Goal: Task Accomplishment & Management: Complete application form

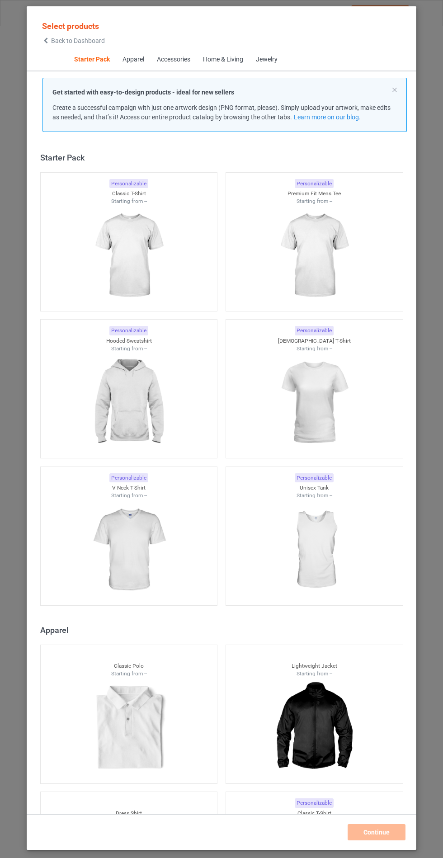
scroll to position [11, 0]
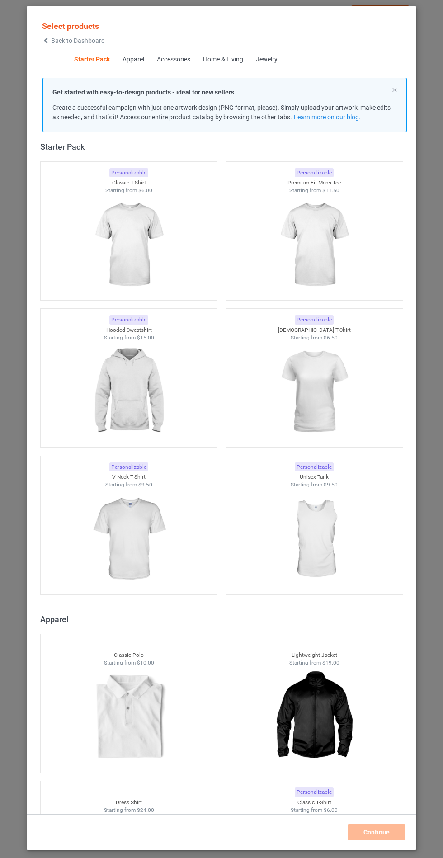
click at [150, 387] on img at bounding box center [128, 391] width 81 height 101
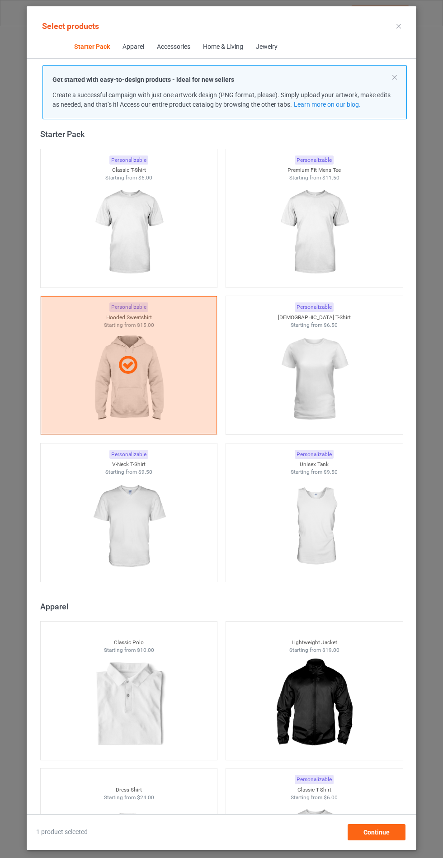
scroll to position [52, 0]
click at [374, 833] on span "Continue" at bounding box center [376, 831] width 26 height 7
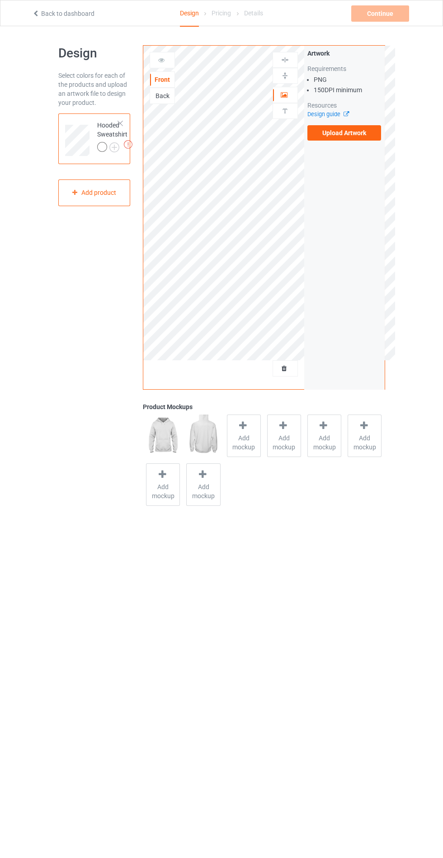
click at [253, 438] on span "Add mockup" at bounding box center [243, 442] width 33 height 18
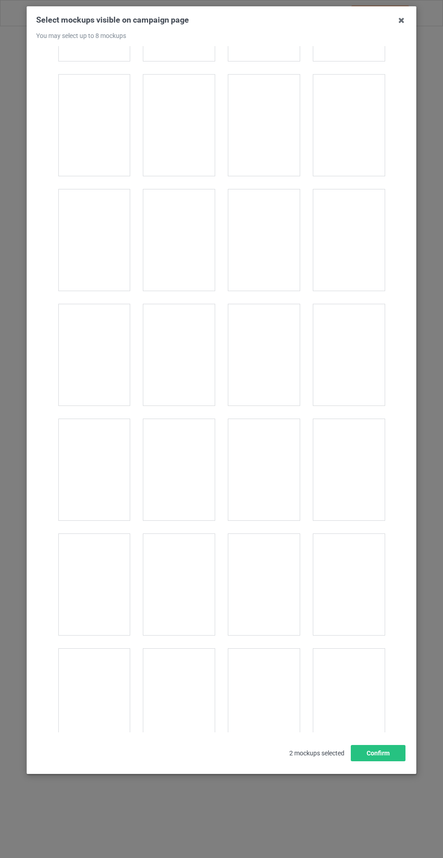
scroll to position [7293, 0]
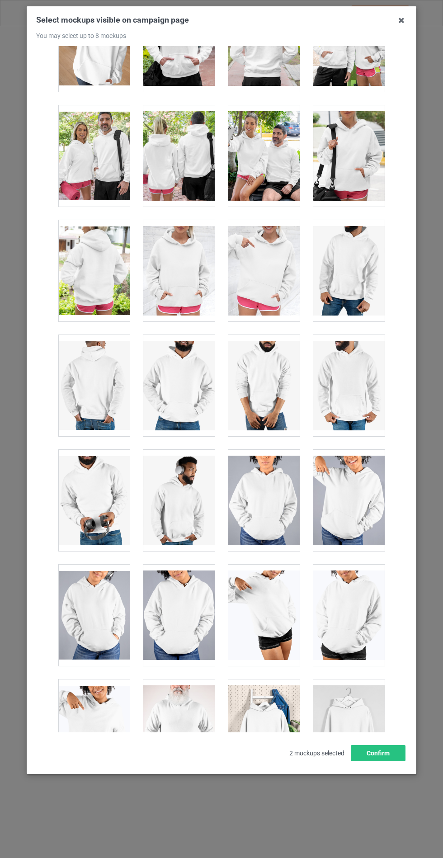
click at [181, 286] on div at bounding box center [178, 270] width 71 height 101
click at [379, 761] on button "Confirm" at bounding box center [378, 753] width 55 height 16
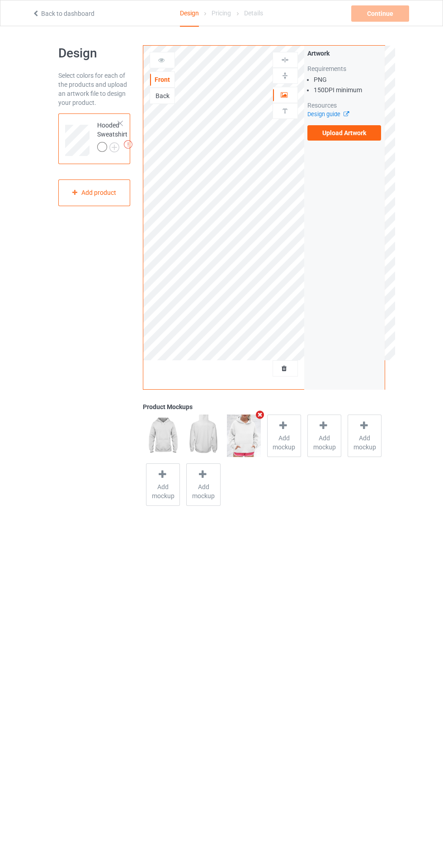
click at [0, 0] on img at bounding box center [0, 0] width 0 height 0
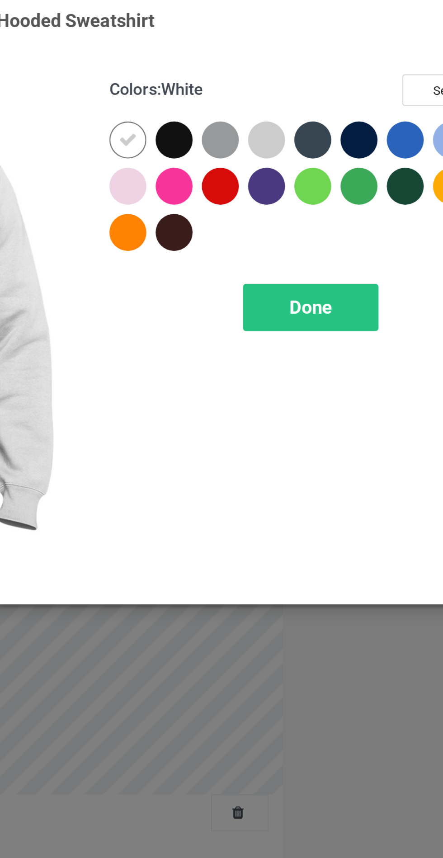
click at [256, 65] on div at bounding box center [256, 72] width 16 height 16
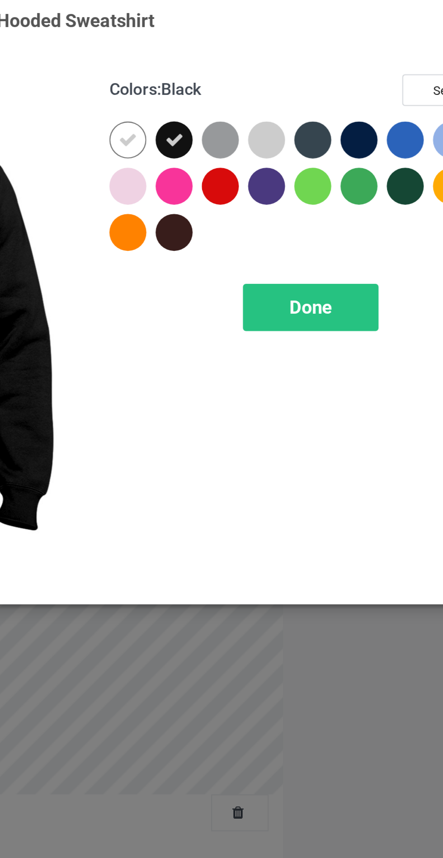
click at [252, 70] on icon at bounding box center [256, 72] width 8 height 8
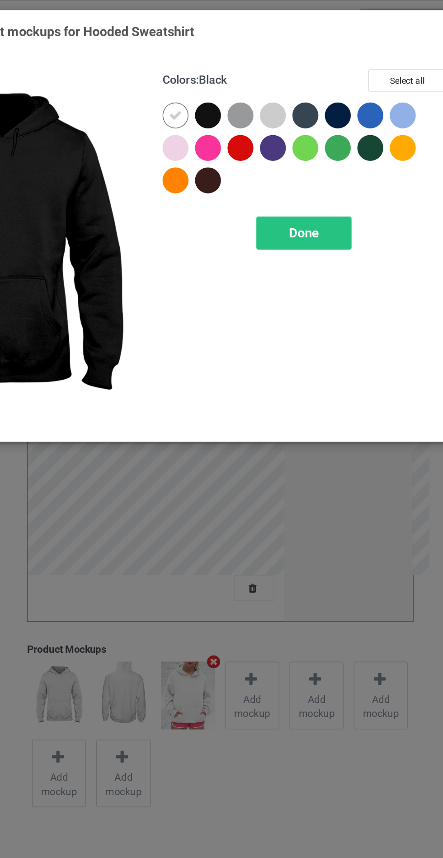
click at [303, 73] on div at bounding box center [297, 72] width 16 height 16
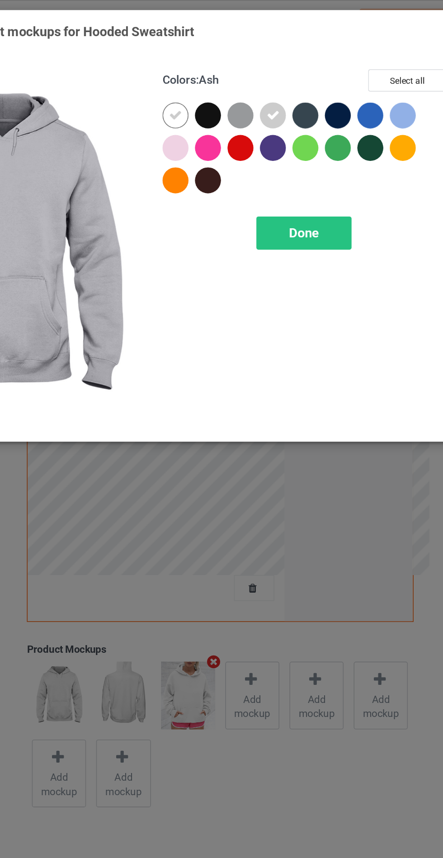
click at [234, 93] on div at bounding box center [236, 92] width 16 height 16
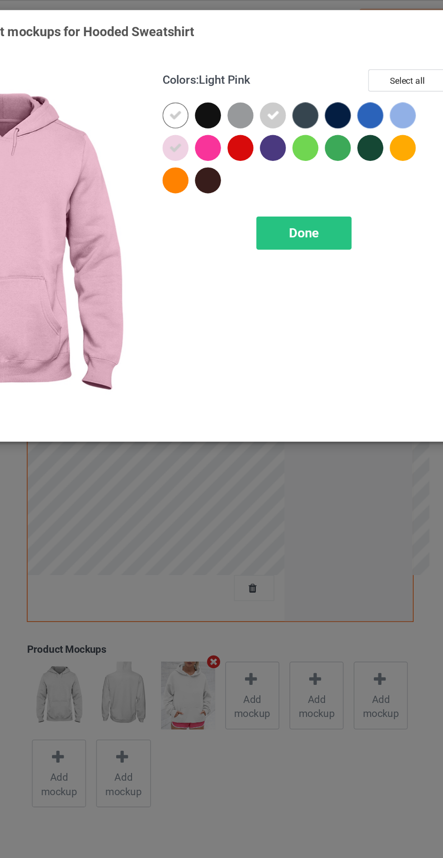
click at [375, 72] on div at bounding box center [378, 72] width 16 height 16
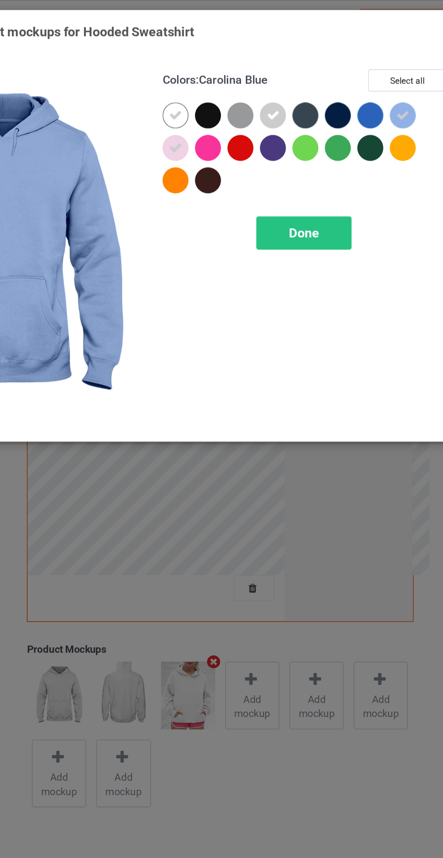
click at [321, 147] on span "Done" at bounding box center [316, 145] width 19 height 9
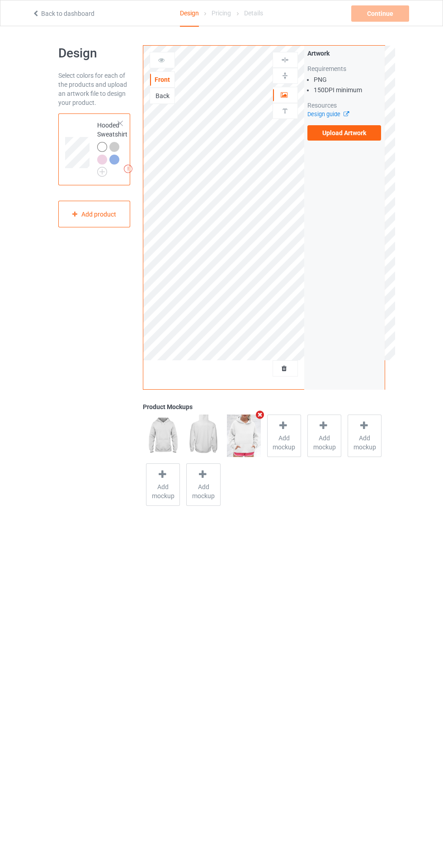
click at [351, 136] on label "Upload Artwork" at bounding box center [344, 132] width 74 height 15
click at [0, 0] on input "Upload Artwork" at bounding box center [0, 0] width 0 height 0
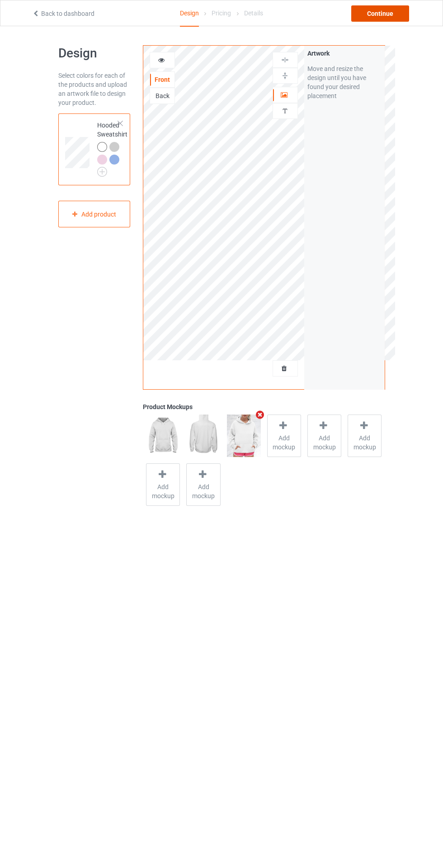
click at [394, 14] on div "Continue" at bounding box center [380, 13] width 58 height 16
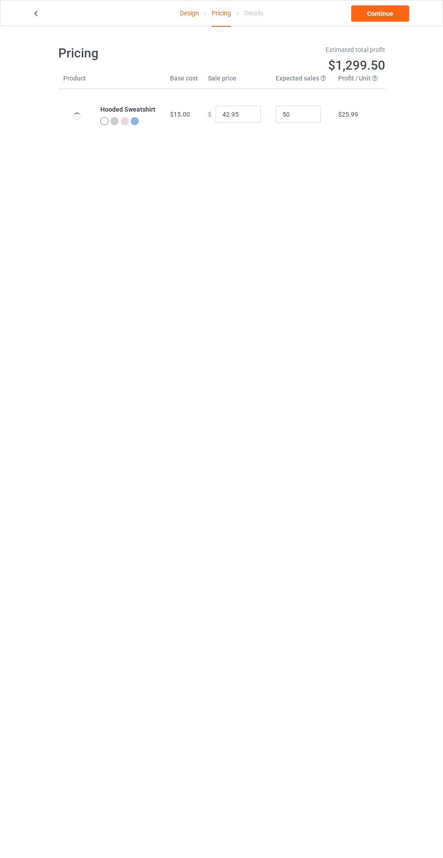
click at [33, 16] on link at bounding box center [36, 13] width 9 height 7
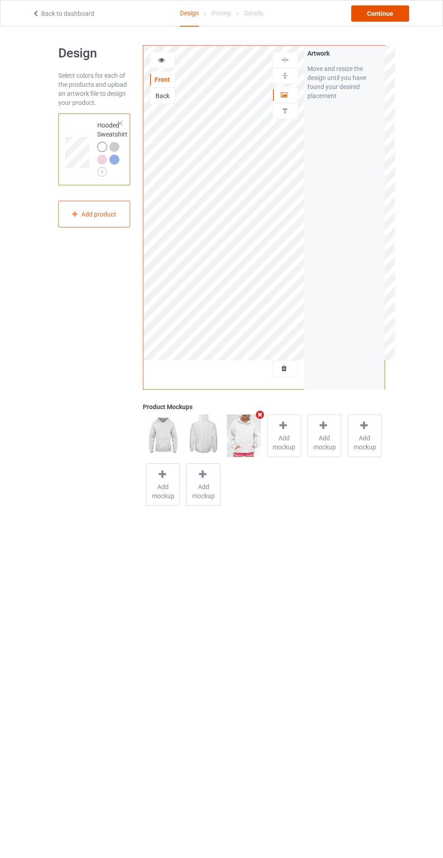
click at [384, 13] on div "Continue" at bounding box center [380, 13] width 58 height 16
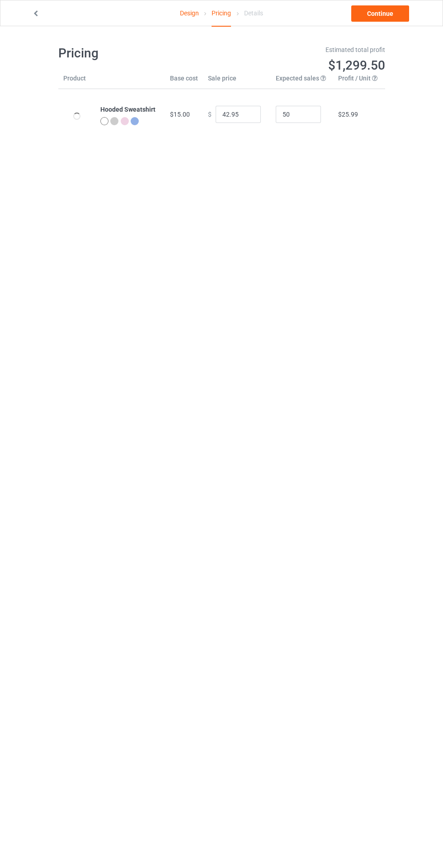
click at [38, 10] on icon at bounding box center [36, 12] width 8 height 6
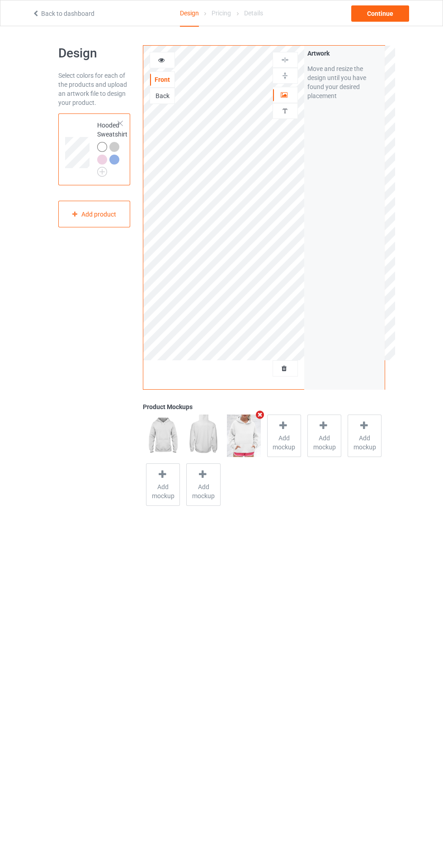
click at [166, 66] on div at bounding box center [162, 60] width 25 height 16
click at [161, 58] on icon at bounding box center [162, 59] width 8 height 6
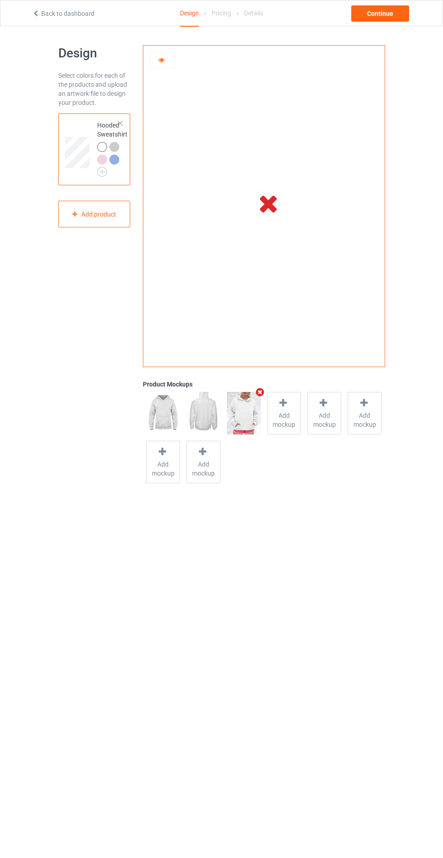
click at [161, 58] on icon at bounding box center [162, 59] width 8 height 6
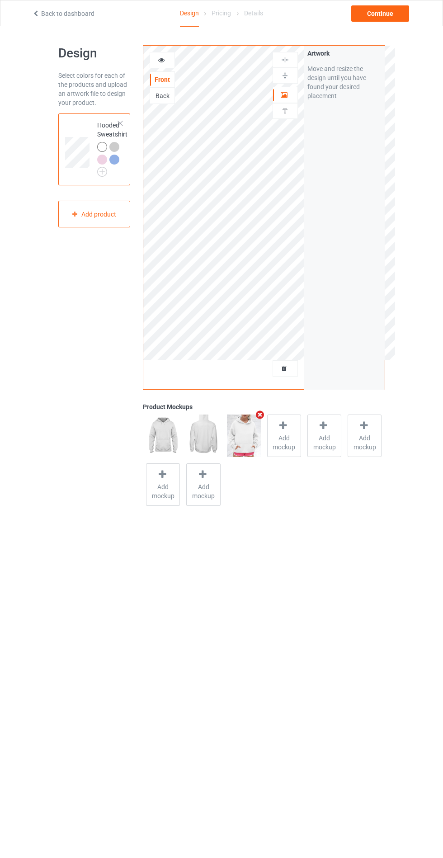
click at [157, 67] on div at bounding box center [162, 60] width 25 height 16
click at [379, 10] on div "Continue" at bounding box center [380, 13] width 58 height 16
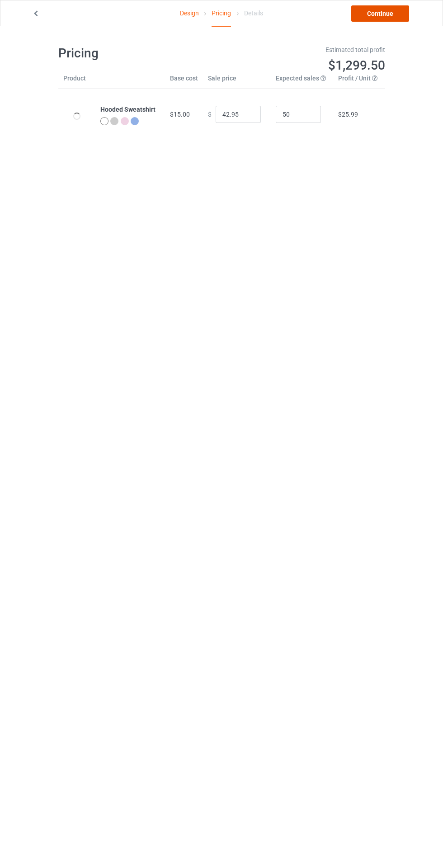
click at [372, 12] on link "Continue" at bounding box center [380, 13] width 58 height 16
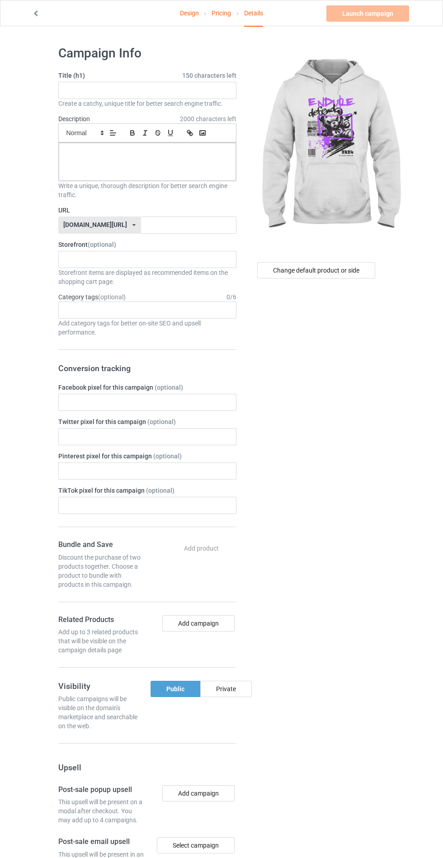
click at [36, 13] on icon at bounding box center [36, 12] width 8 height 6
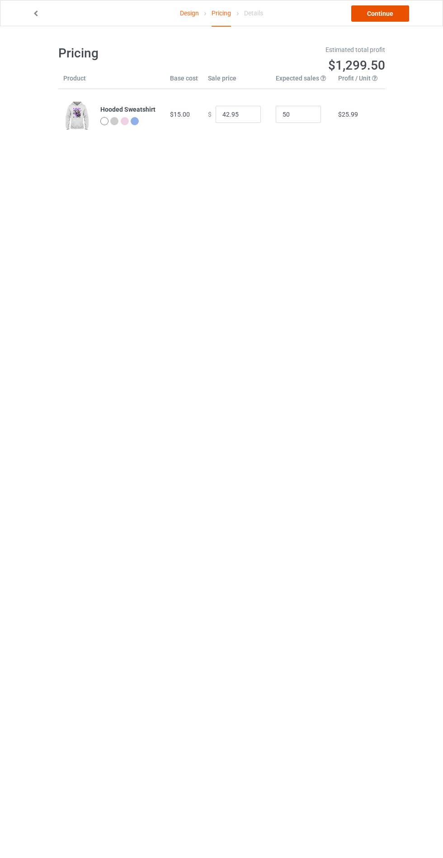
click at [383, 18] on link "Continue" at bounding box center [380, 13] width 58 height 16
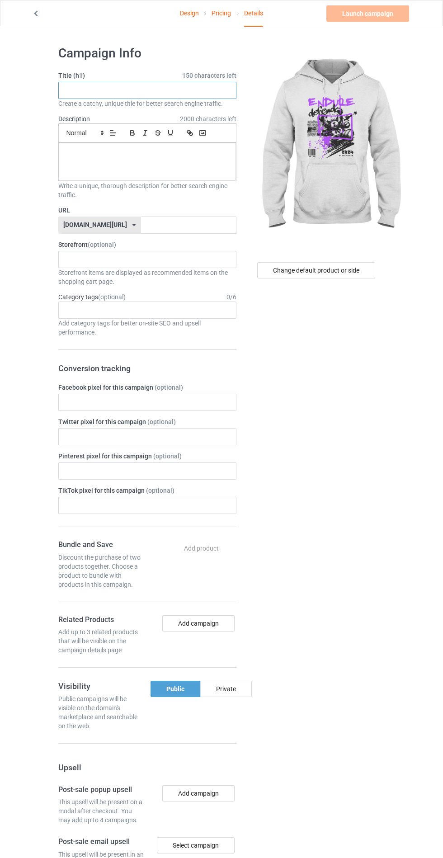
click at [155, 90] on input "text" at bounding box center [147, 90] width 178 height 17
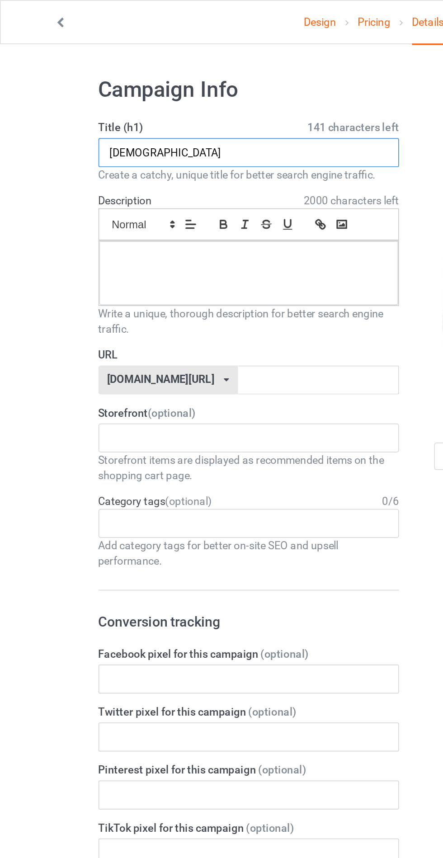
type input "Asfarsbdh"
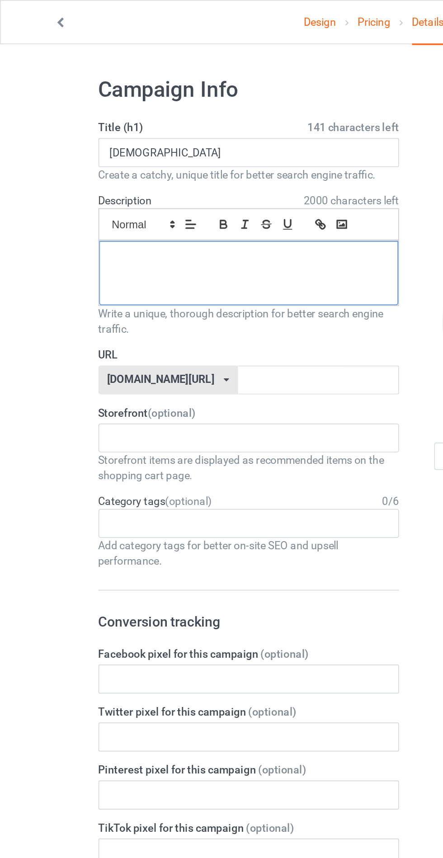
click at [99, 160] on div at bounding box center [147, 162] width 177 height 38
click at [141, 227] on input "text" at bounding box center [188, 224] width 95 height 17
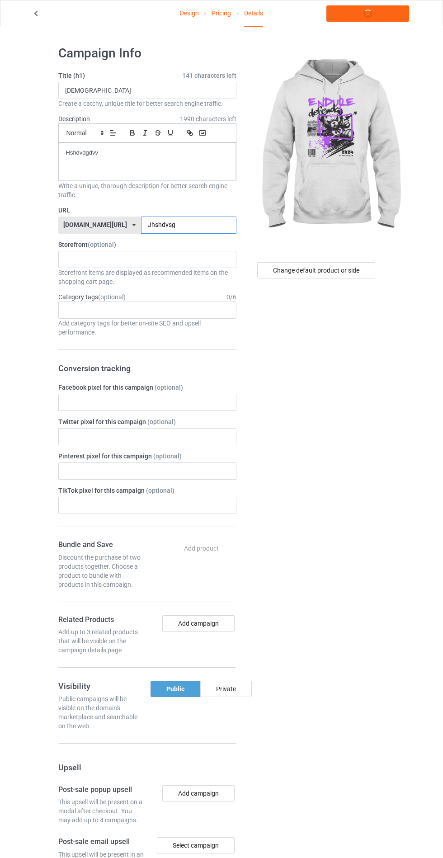
type input "Jhshdvsg"
click at [381, 400] on div "Change default product or side" at bounding box center [317, 549] width 149 height 1020
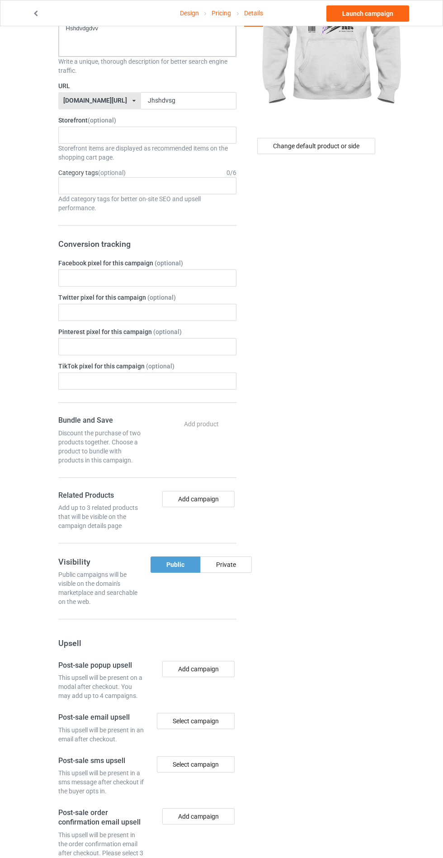
scroll to position [124, 0]
click at [220, 568] on div "Private" at bounding box center [226, 564] width 52 height 16
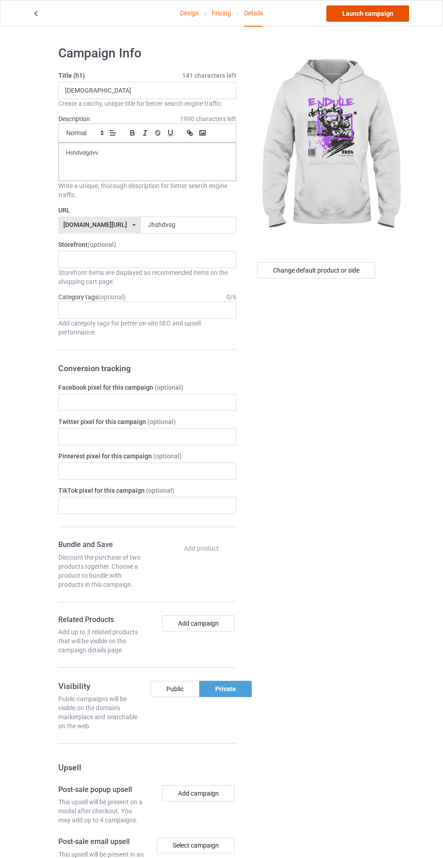
click at [384, 15] on link "Launch campaign" at bounding box center [367, 13] width 83 height 16
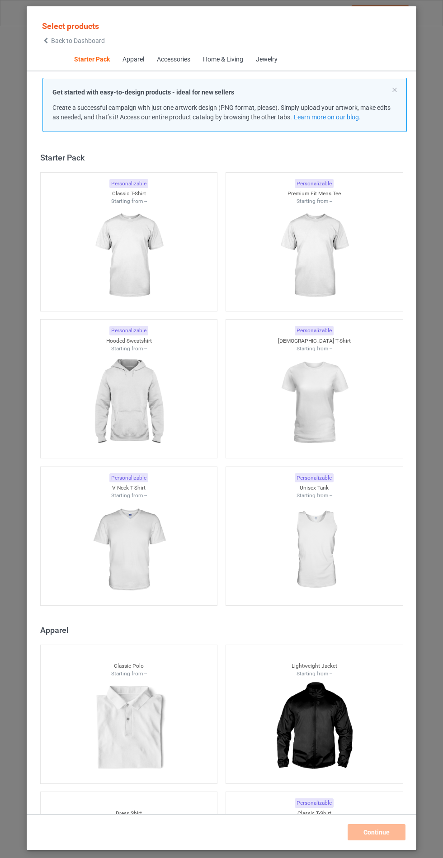
scroll to position [11, 0]
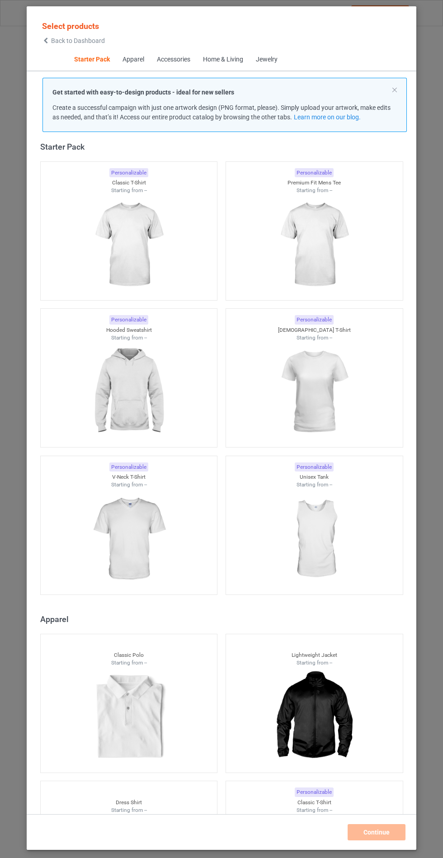
click at [131, 367] on img at bounding box center [128, 391] width 81 height 101
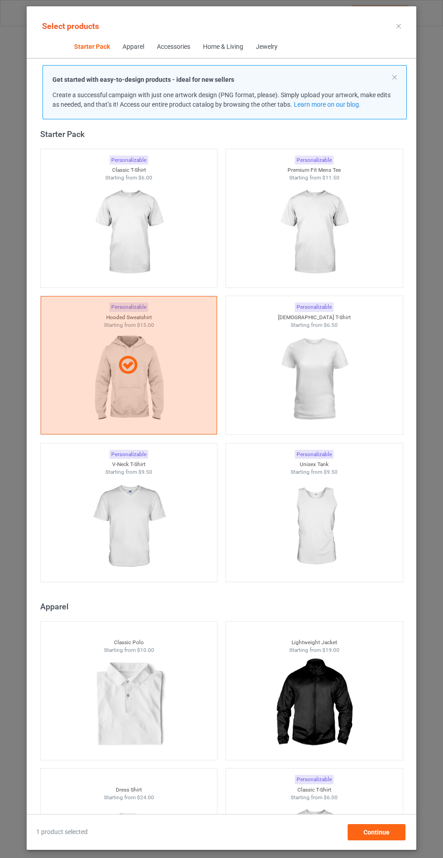
scroll to position [52, 0]
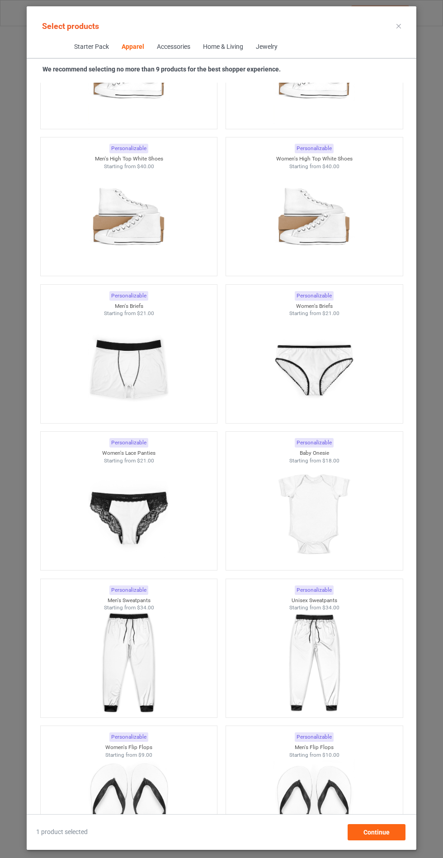
scroll to position [2227, 0]
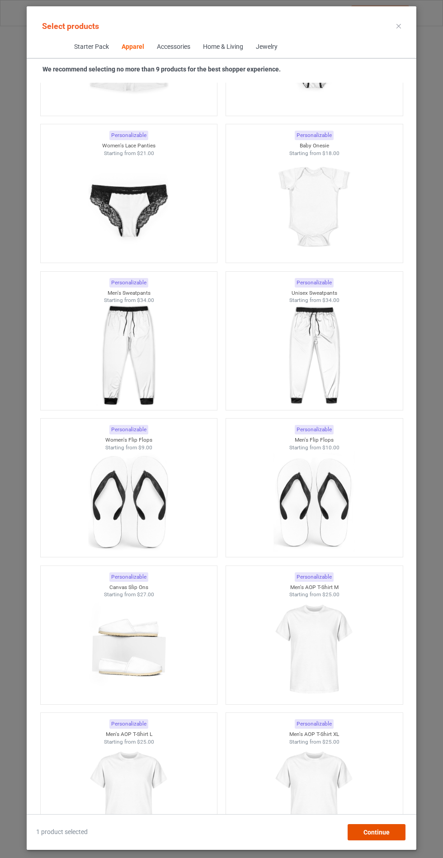
click at [374, 836] on span "Continue" at bounding box center [376, 831] width 26 height 7
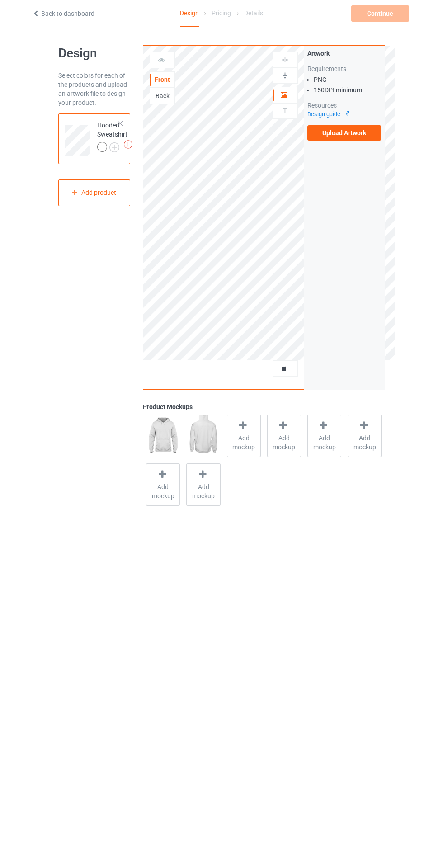
click at [234, 434] on span "Add mockup" at bounding box center [243, 442] width 33 height 18
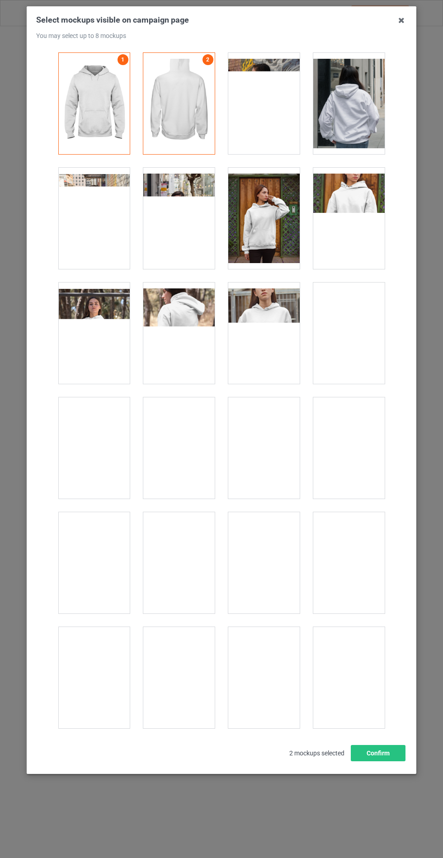
scroll to position [7293, 0]
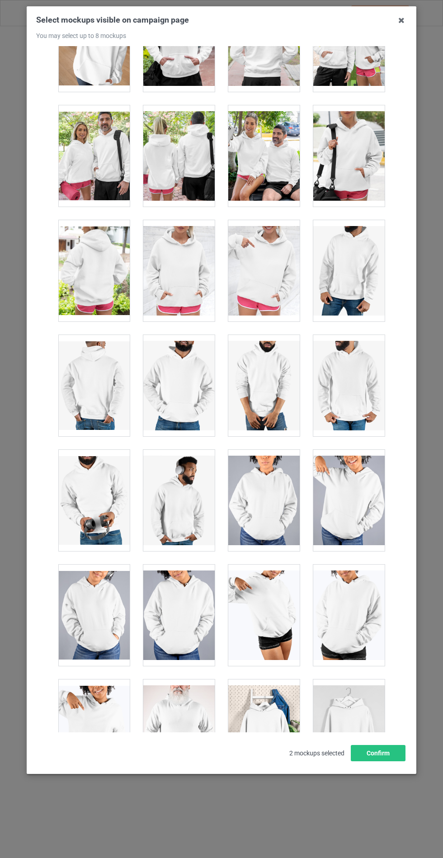
click at [177, 261] on div at bounding box center [178, 270] width 71 height 101
click at [394, 761] on button "Confirm" at bounding box center [378, 753] width 55 height 16
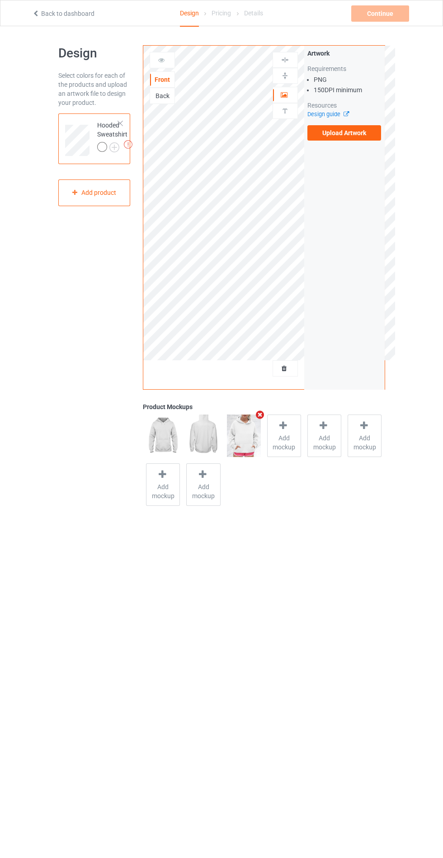
click at [0, 0] on img at bounding box center [0, 0] width 0 height 0
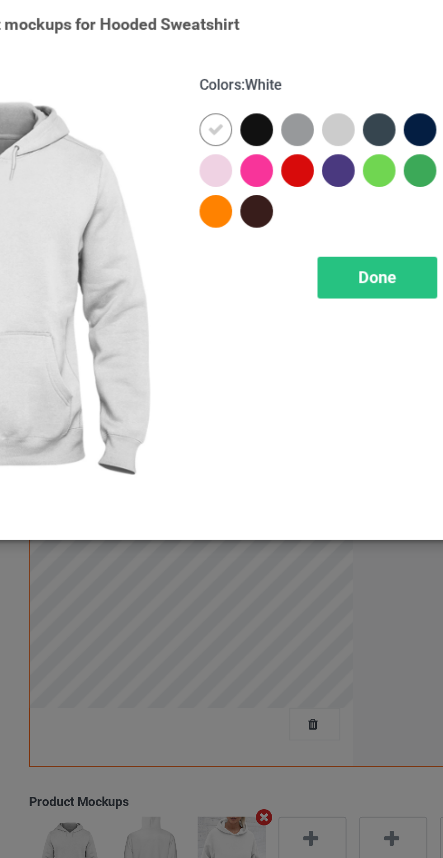
click at [253, 72] on div at bounding box center [256, 72] width 16 height 16
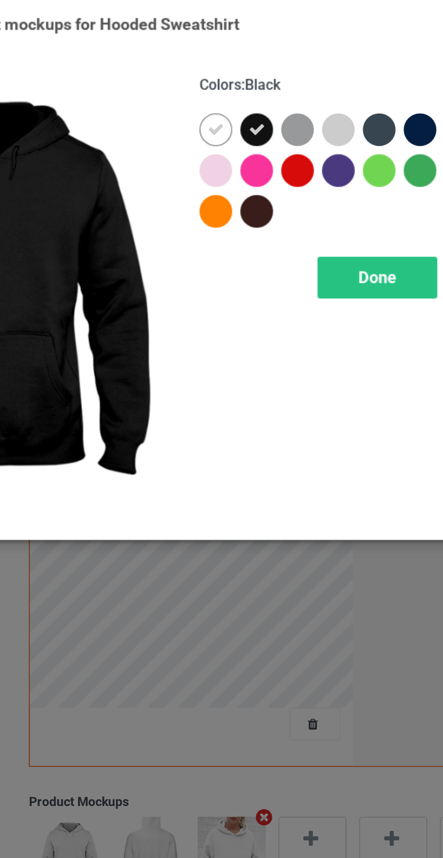
click at [278, 74] on div at bounding box center [276, 72] width 16 height 16
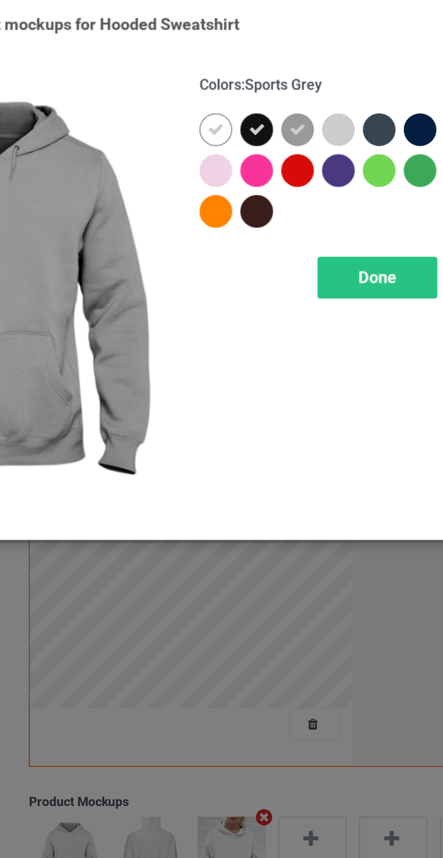
click at [312, 70] on div at bounding box center [317, 72] width 16 height 16
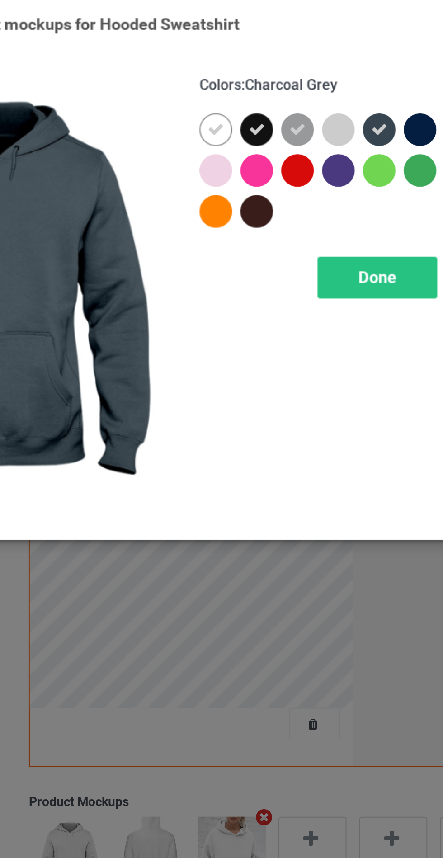
click at [331, 73] on div at bounding box center [337, 72] width 16 height 16
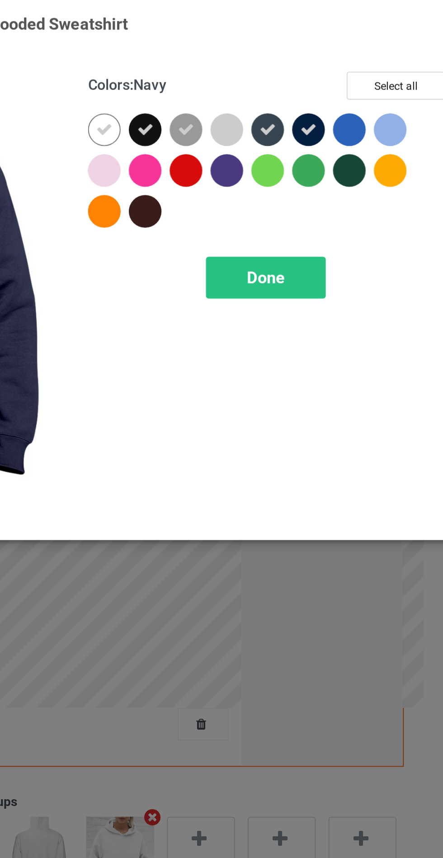
click at [296, 91] on div at bounding box center [297, 92] width 16 height 16
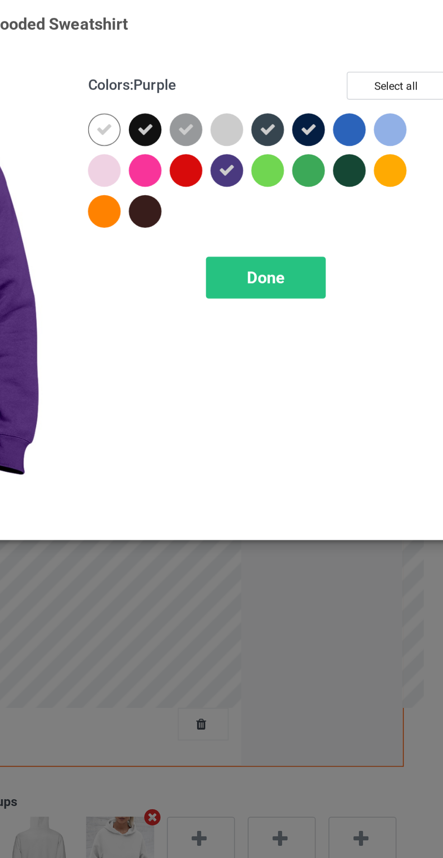
click at [358, 76] on div at bounding box center [358, 72] width 16 height 16
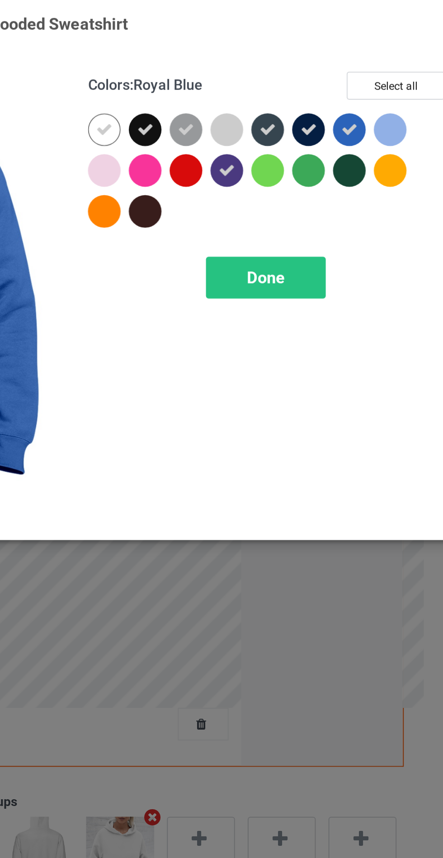
click at [326, 148] on div "Done" at bounding box center [316, 146] width 60 height 21
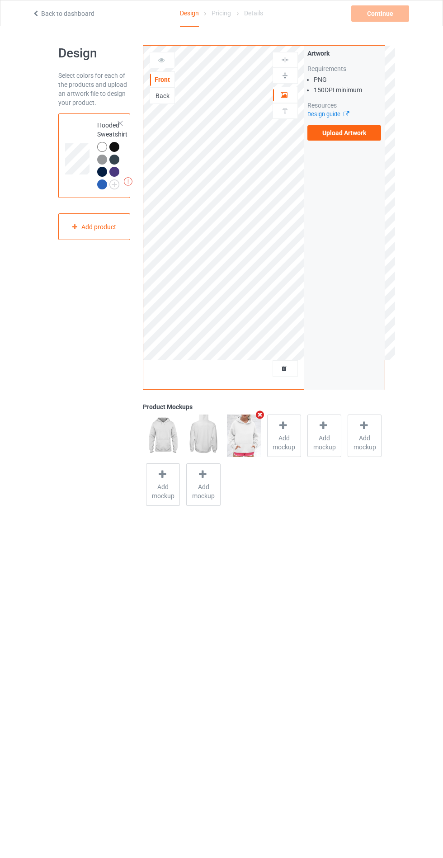
click at [361, 126] on label "Upload Artwork" at bounding box center [344, 132] width 74 height 15
click at [0, 0] on input "Upload Artwork" at bounding box center [0, 0] width 0 height 0
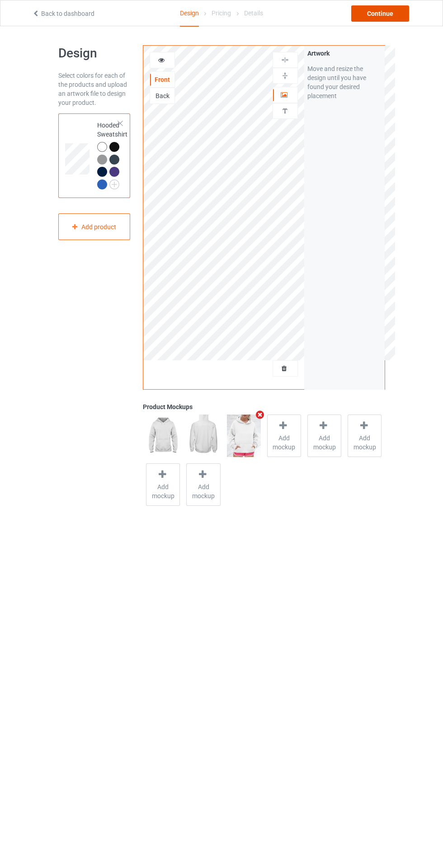
click at [376, 8] on div "Continue" at bounding box center [380, 13] width 58 height 16
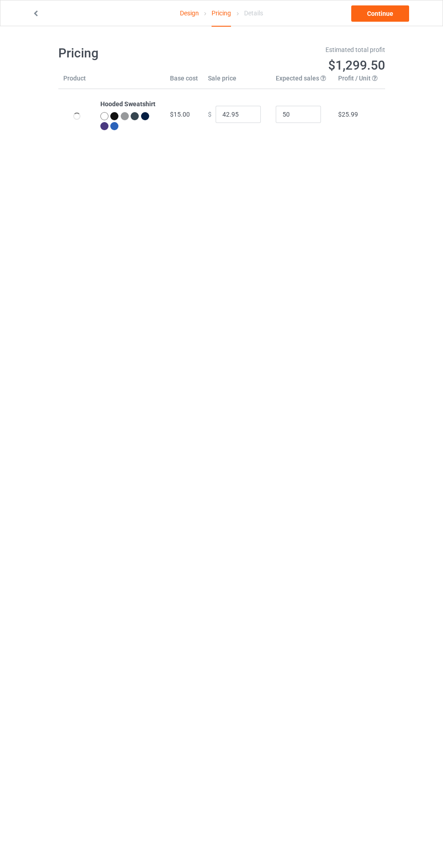
click at [36, 14] on icon at bounding box center [36, 12] width 8 height 6
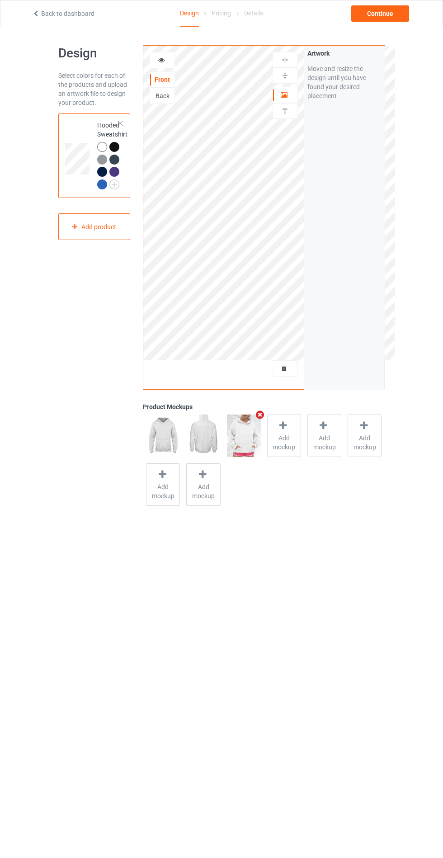
click at [155, 66] on div at bounding box center [162, 60] width 25 height 16
click at [161, 58] on icon at bounding box center [162, 59] width 8 height 6
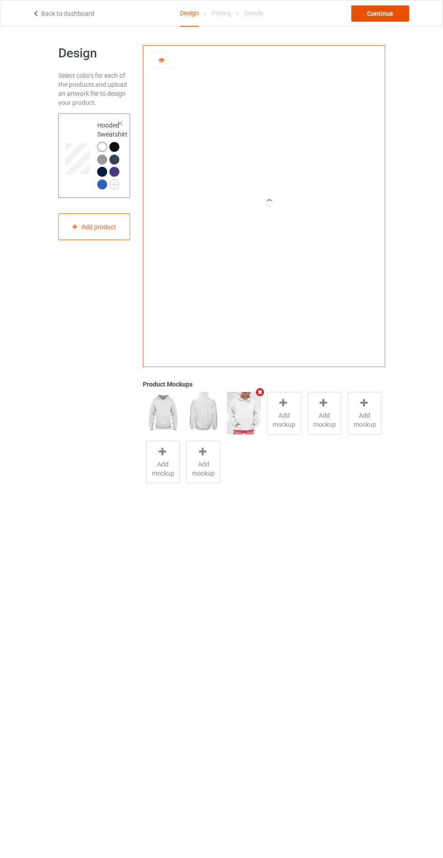
click at [393, 19] on div "Continue" at bounding box center [380, 13] width 58 height 16
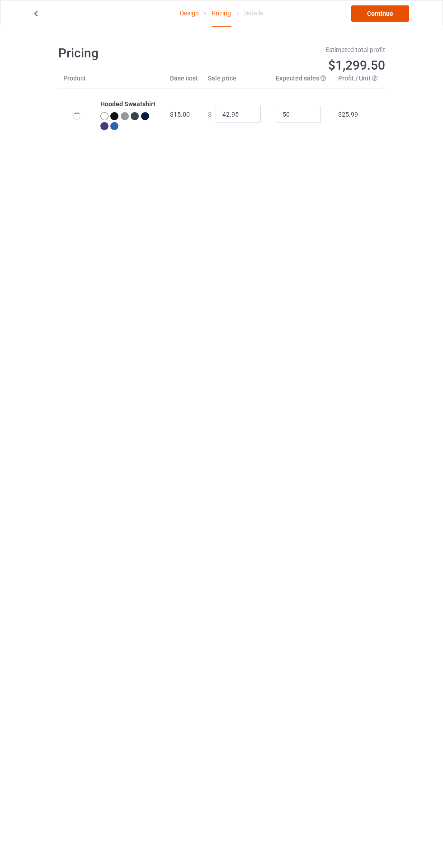
click at [396, 9] on link "Continue" at bounding box center [380, 13] width 58 height 16
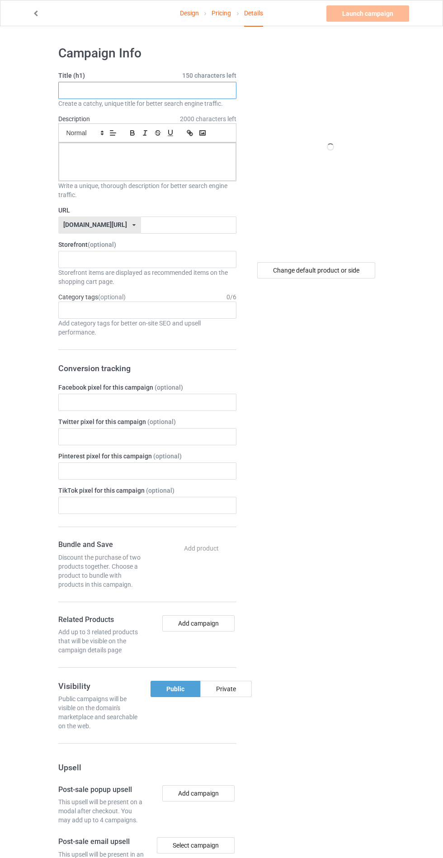
click at [188, 92] on input "text" at bounding box center [147, 90] width 178 height 17
type input "Agsgegdheh"
click at [79, 164] on div at bounding box center [147, 162] width 177 height 38
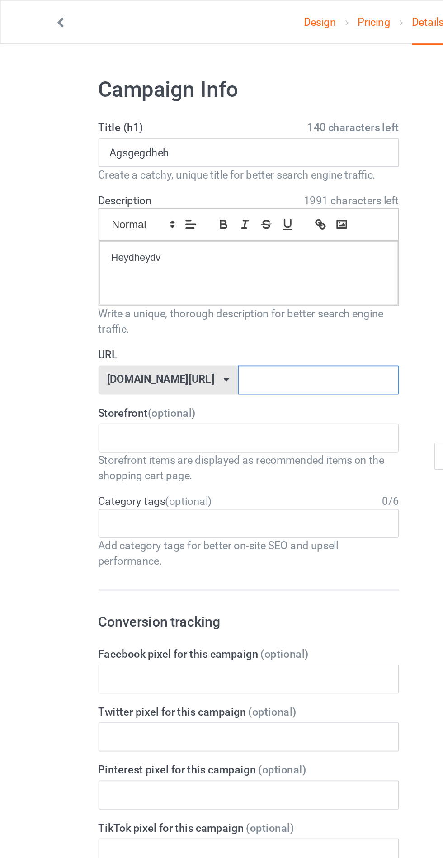
click at [141, 226] on input "text" at bounding box center [188, 224] width 95 height 17
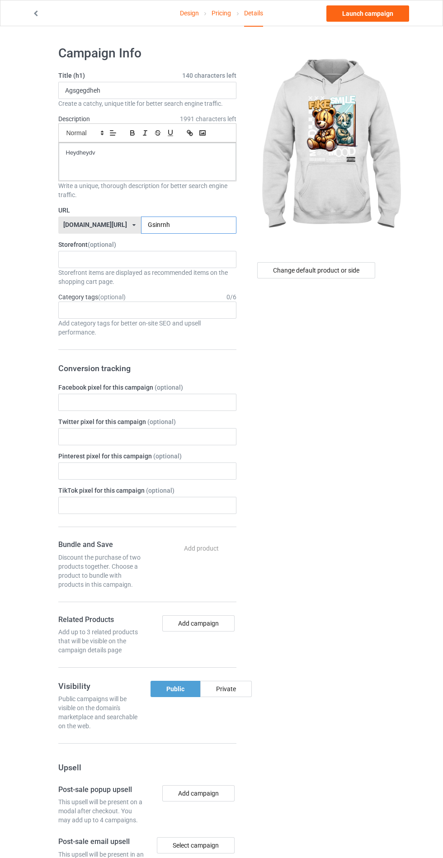
type input "Gsinrnh"
click at [368, 418] on div "Change default product or side" at bounding box center [317, 549] width 149 height 1020
click at [39, 14] on icon at bounding box center [36, 12] width 8 height 6
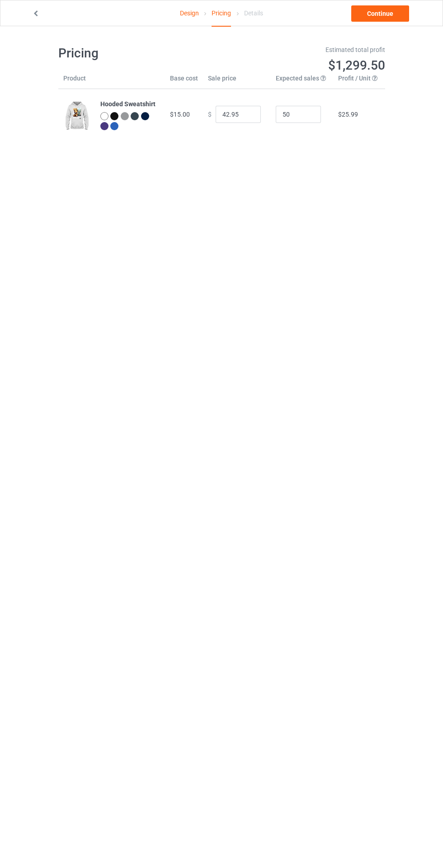
click at [39, 9] on icon at bounding box center [36, 12] width 8 height 6
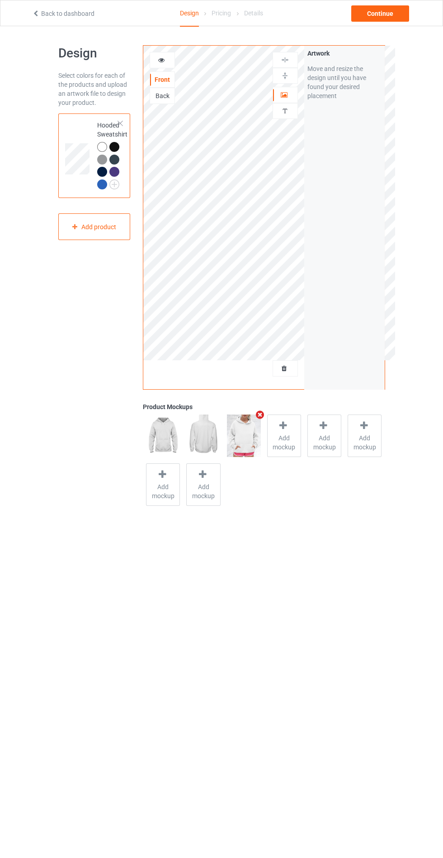
click at [391, 18] on div "Continue" at bounding box center [380, 13] width 58 height 16
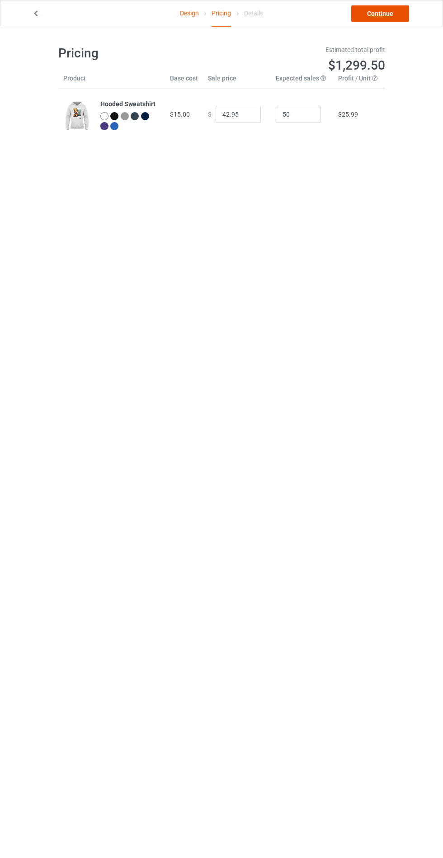
click at [381, 13] on link "Continue" at bounding box center [380, 13] width 58 height 16
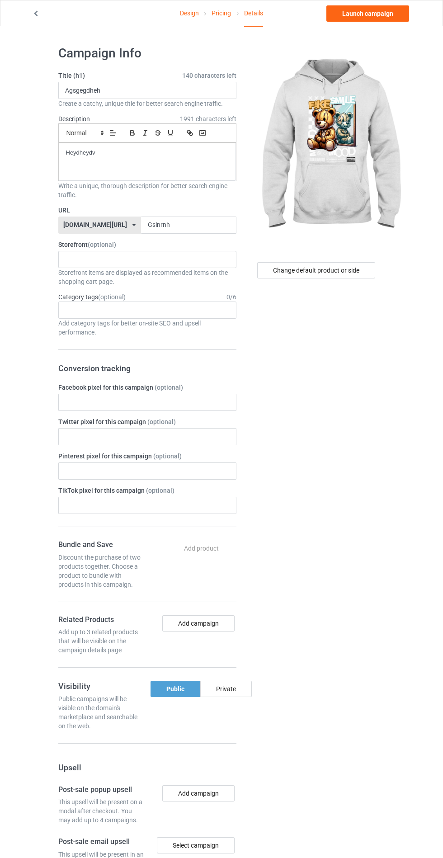
click at [231, 693] on div "Private" at bounding box center [226, 689] width 52 height 16
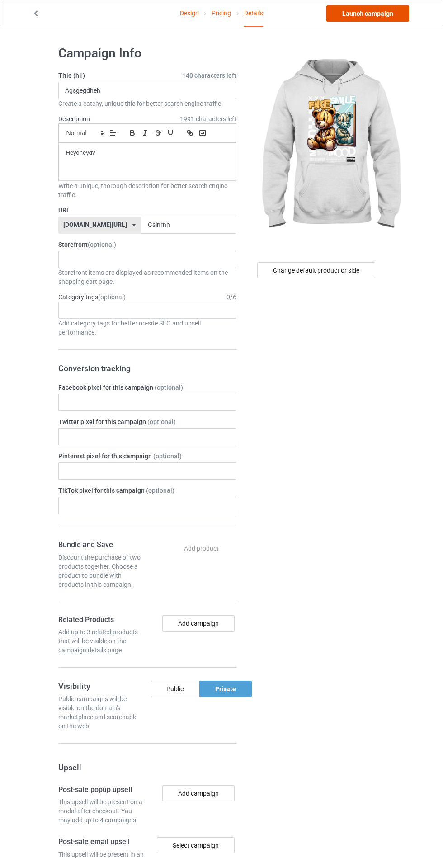
click at [377, 13] on link "Launch campaign" at bounding box center [367, 13] width 83 height 16
